Goal: Information Seeking & Learning: Learn about a topic

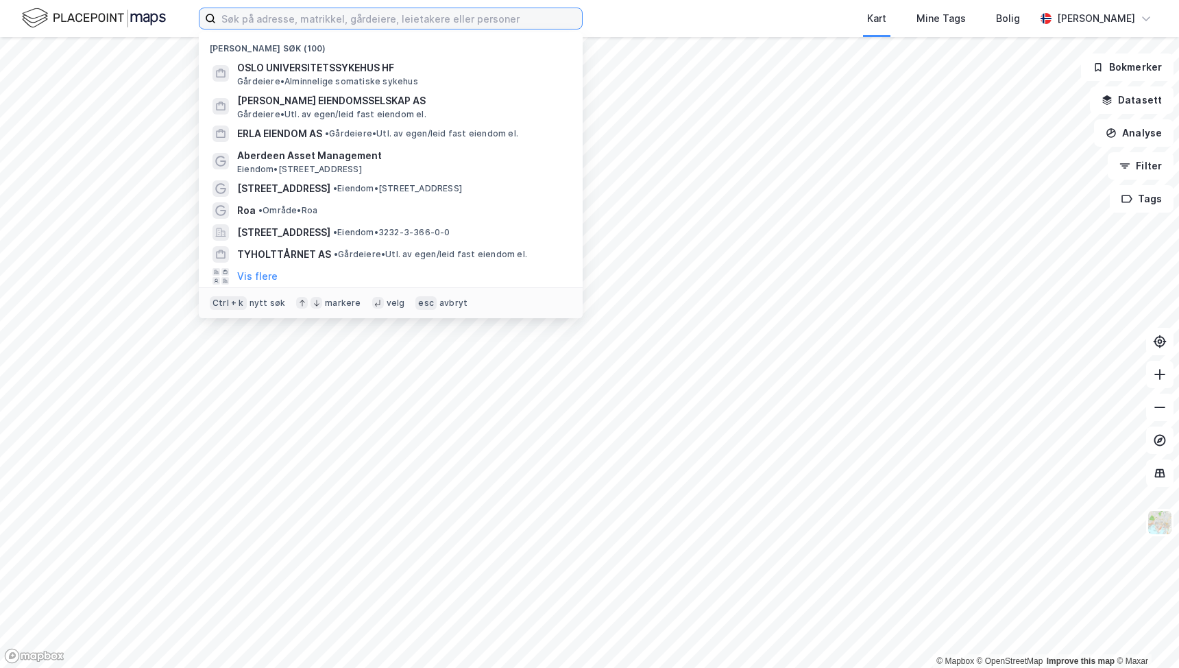
click at [366, 22] on input at bounding box center [399, 18] width 366 height 21
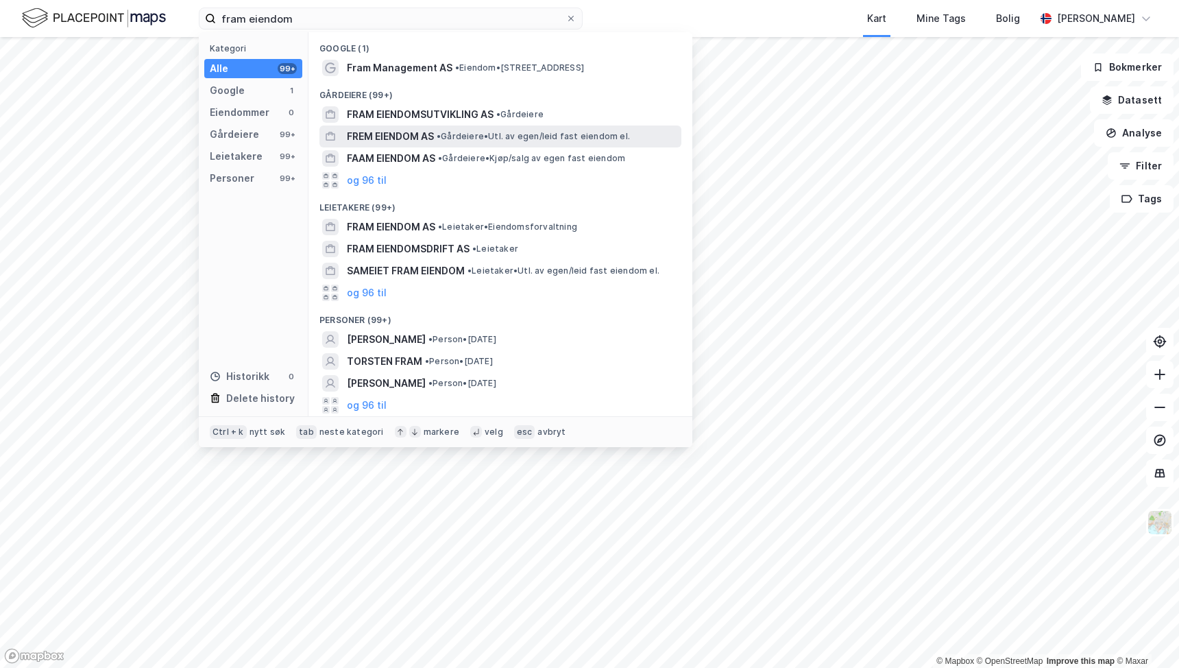
click at [379, 130] on span "FREM EIENDOM AS" at bounding box center [390, 136] width 87 height 16
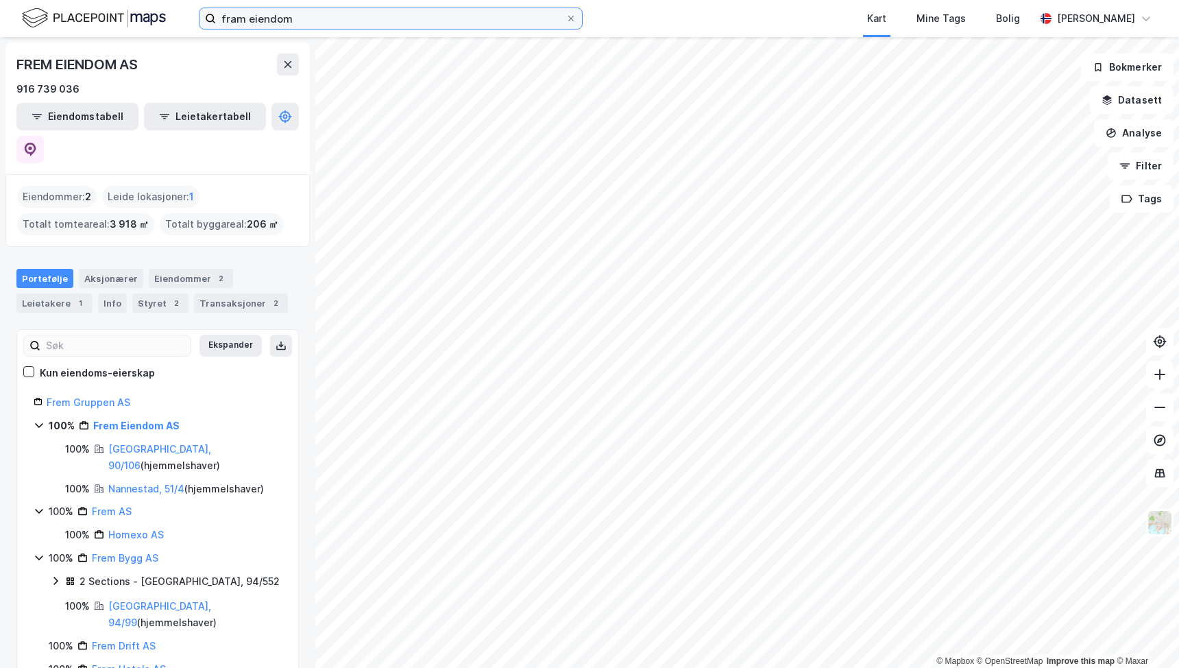
click at [409, 21] on input "fram eiendom" at bounding box center [391, 18] width 350 height 21
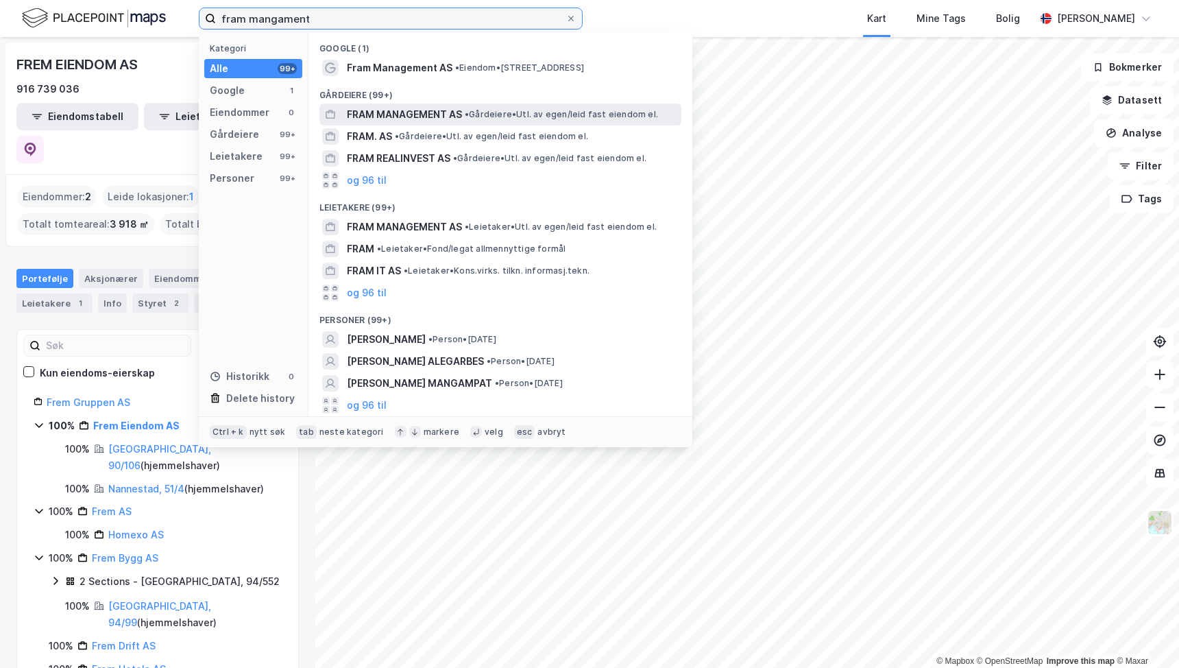
type input "fram mangament"
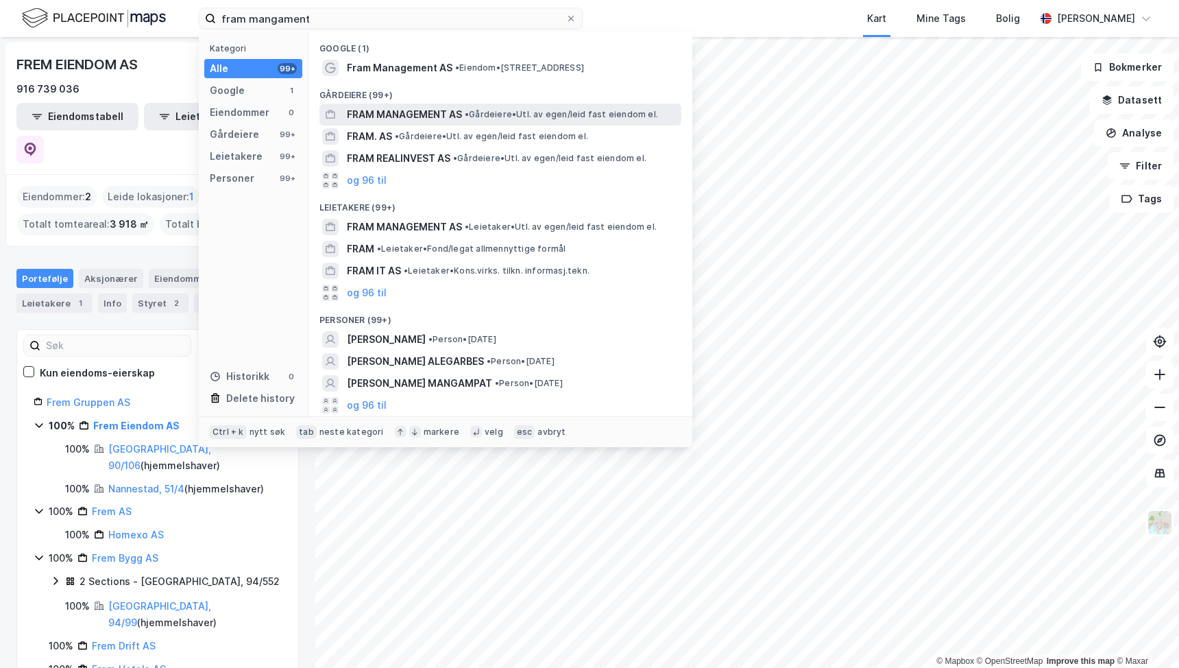
click at [396, 109] on span "FRAM MANAGEMENT AS" at bounding box center [404, 114] width 115 height 16
